Goal: Task Accomplishment & Management: Manage account settings

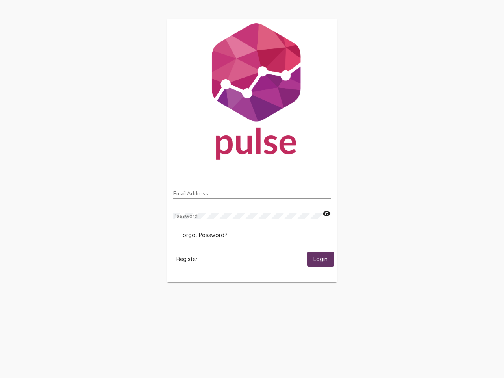
click at [252, 191] on input "Email Address" at bounding box center [251, 193] width 157 height 6
click at [326, 214] on mat-icon "visibility" at bounding box center [326, 213] width 8 height 9
click at [203, 235] on span "Forgot Password?" at bounding box center [204, 234] width 48 height 7
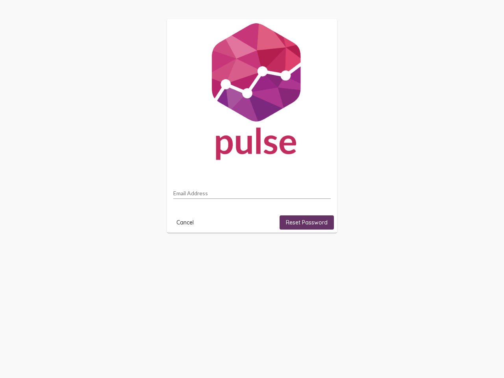
click at [187, 252] on html "Email Address Cancel Reset Password" at bounding box center [252, 126] width 504 height 252
click at [320, 252] on html "Email Address Cancel Reset Password" at bounding box center [252, 126] width 504 height 252
